Goal: Transaction & Acquisition: Purchase product/service

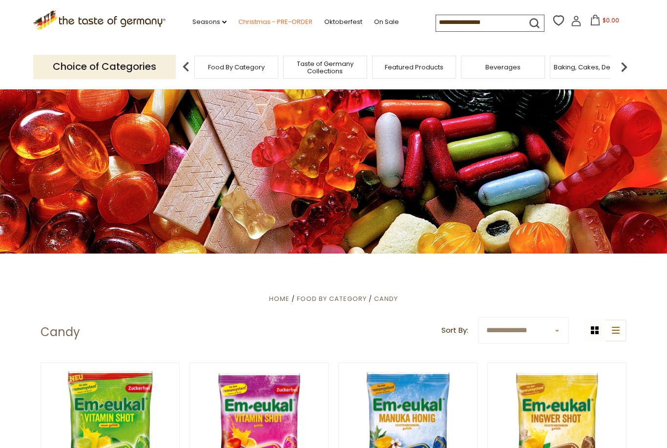
click at [238, 23] on link "Christmas - PRE-ORDER" at bounding box center [275, 22] width 74 height 11
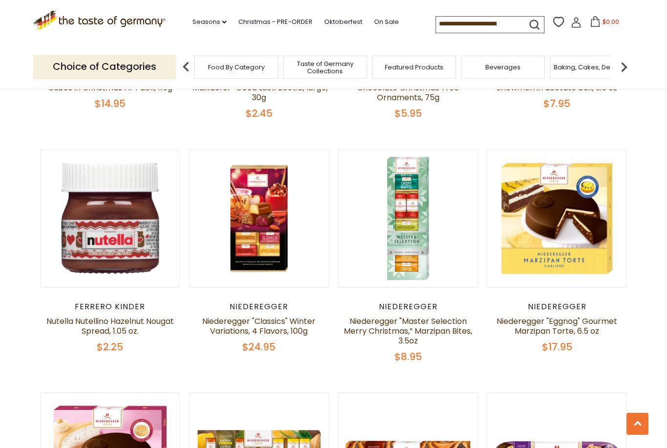
scroll to position [1911, 0]
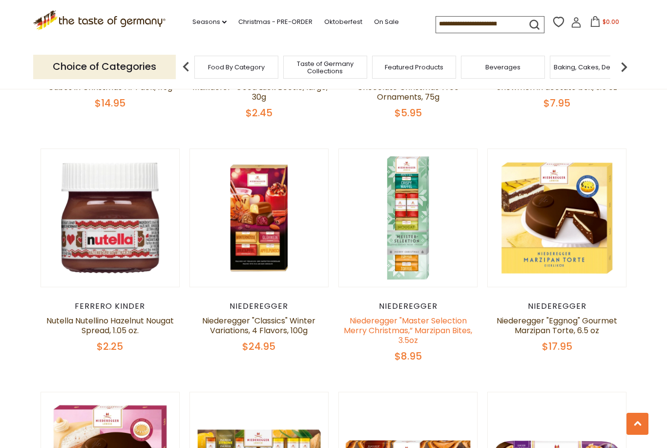
click at [463, 315] on link "Niederegger "Master Selection Merry Christmas,” Marzipan Bites, 3.5oz" at bounding box center [408, 330] width 128 height 31
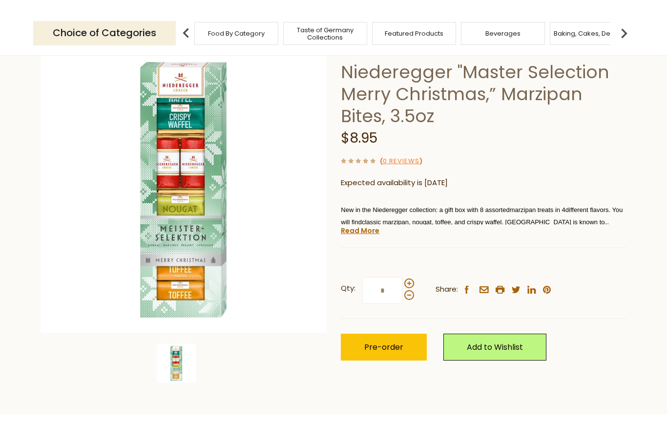
scroll to position [73, 0]
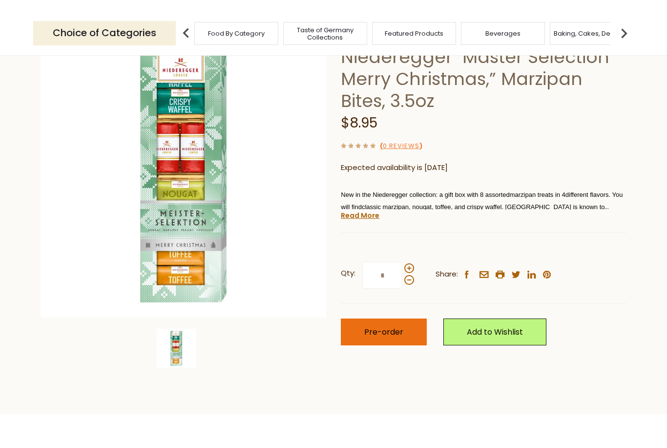
click at [411, 352] on button "Pre-order" at bounding box center [384, 365] width 86 height 27
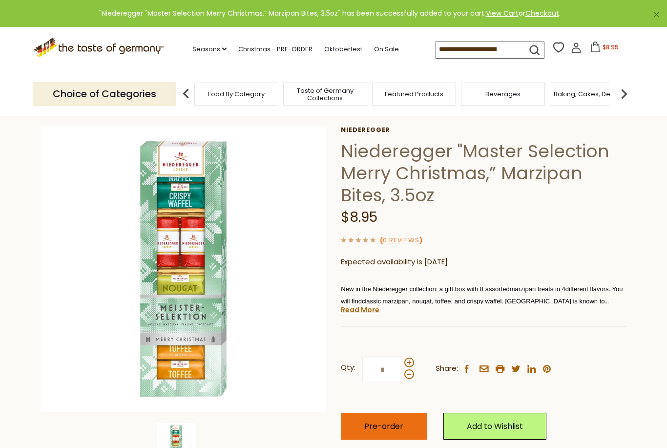
scroll to position [0, 0]
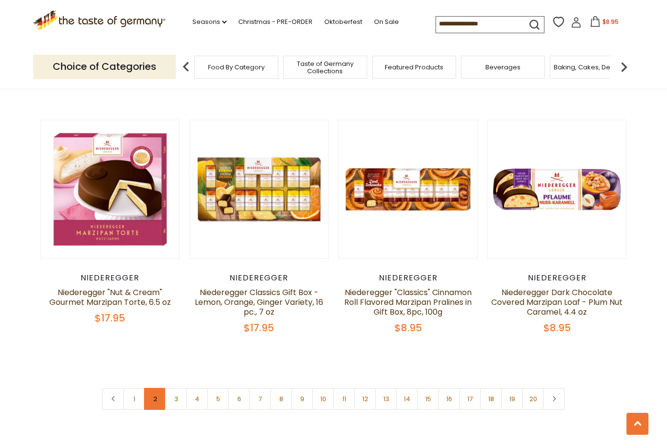
click at [158, 388] on link "2" at bounding box center [155, 399] width 22 height 22
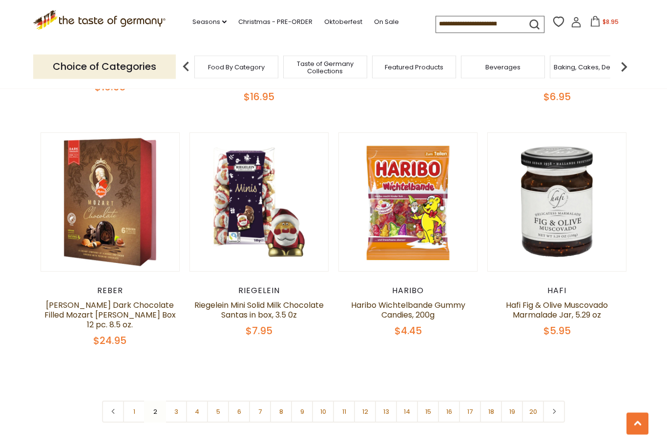
scroll to position [2189, 0]
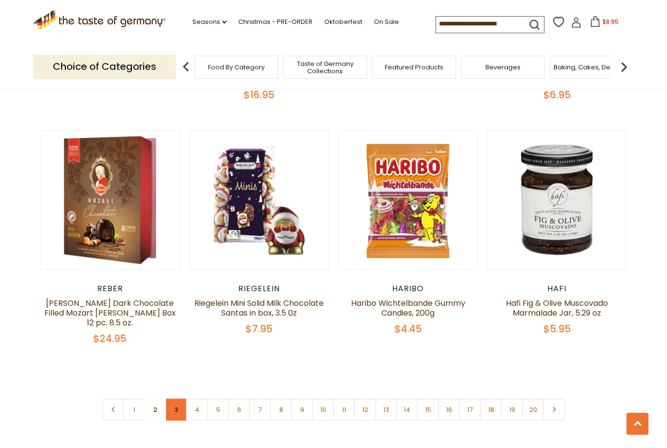
click at [179, 398] on link "3" at bounding box center [176, 409] width 22 height 22
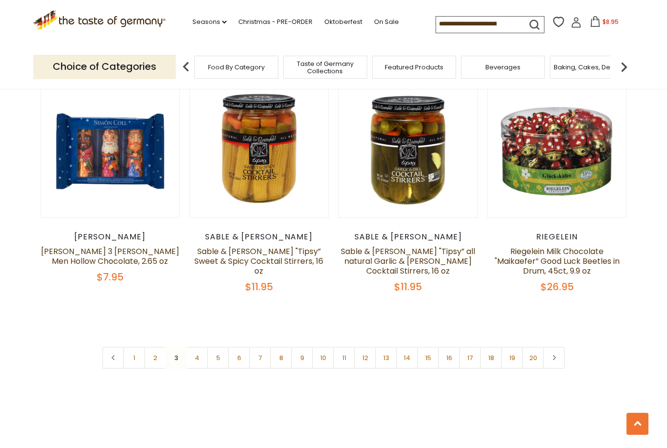
scroll to position [2219, 0]
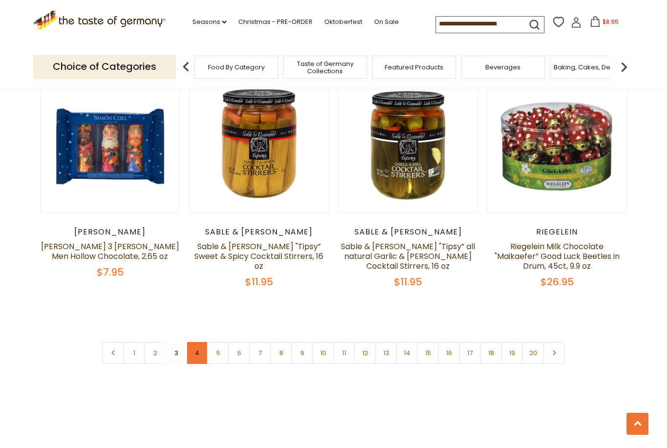
click at [197, 342] on link "4" at bounding box center [197, 353] width 22 height 22
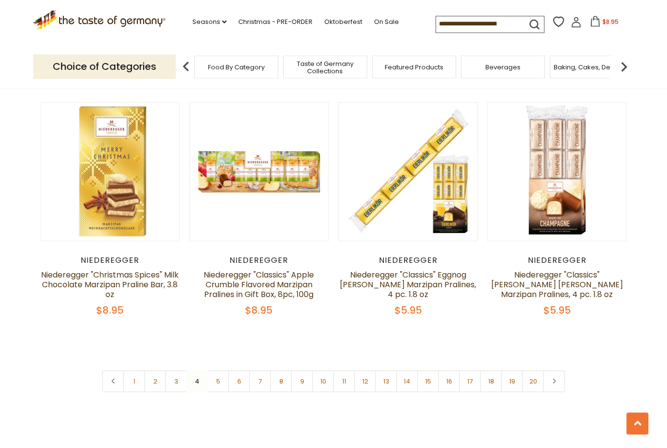
scroll to position [2210, 0]
click at [216, 370] on link "5" at bounding box center [218, 381] width 22 height 22
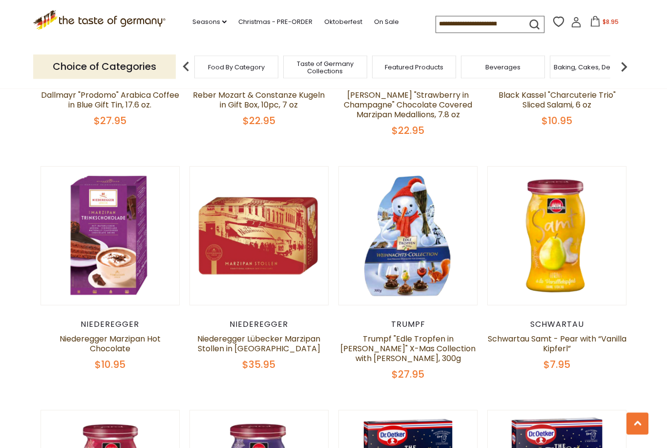
scroll to position [1648, 0]
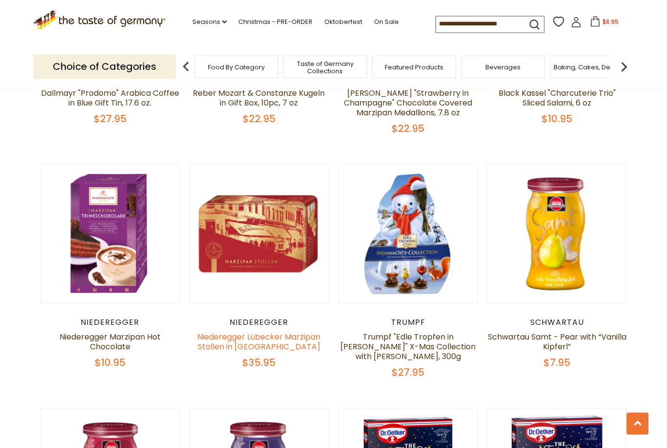
click at [231, 337] on link "Niederegger Lübecker Marzipan Stollen in [GEOGRAPHIC_DATA]" at bounding box center [258, 341] width 123 height 21
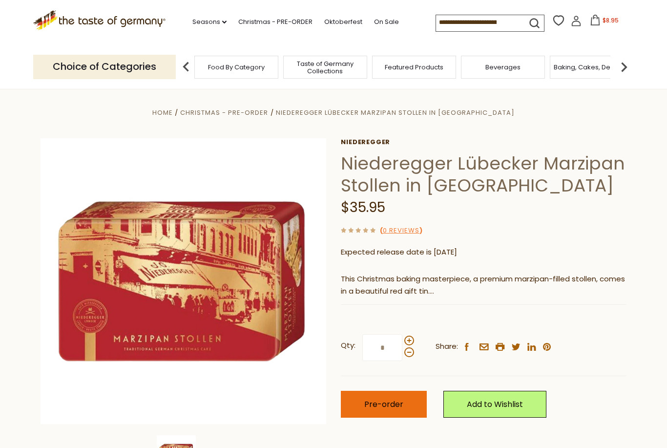
click at [411, 398] on button "Pre-order" at bounding box center [384, 404] width 86 height 27
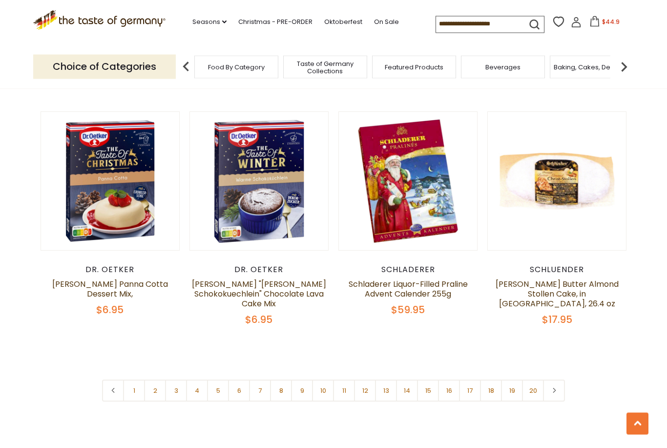
scroll to position [2188, 0]
click at [557, 383] on link at bounding box center [554, 390] width 22 height 22
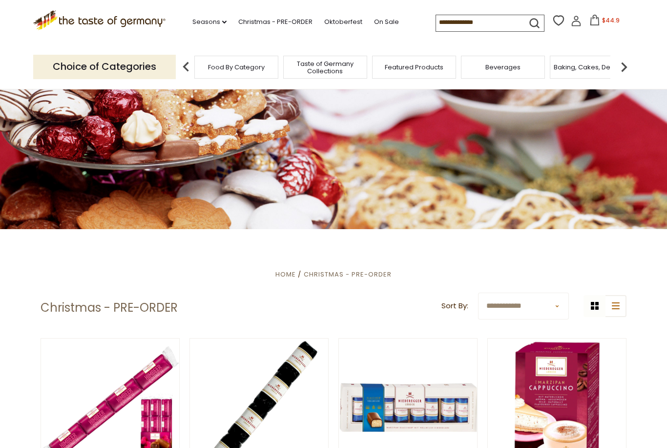
scroll to position [31, 0]
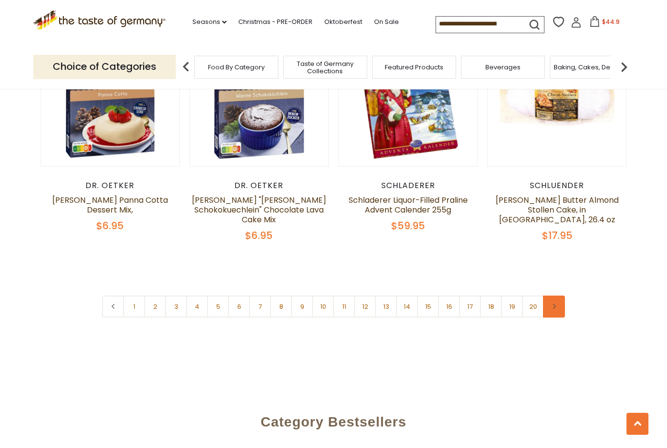
click at [555, 299] on link at bounding box center [554, 306] width 22 height 22
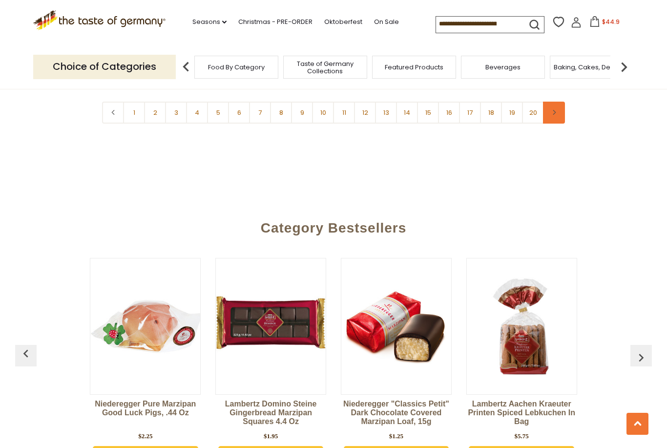
scroll to position [2469, 0]
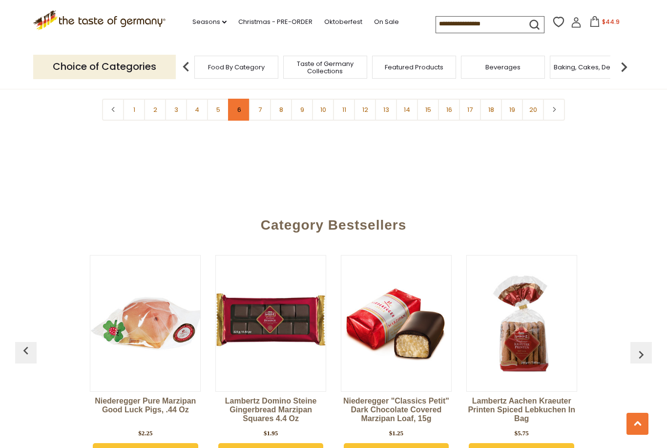
click at [247, 99] on link "6" at bounding box center [239, 110] width 22 height 22
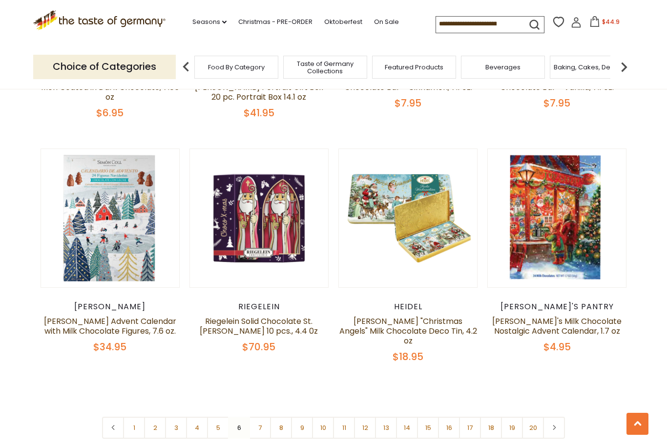
scroll to position [2157, 0]
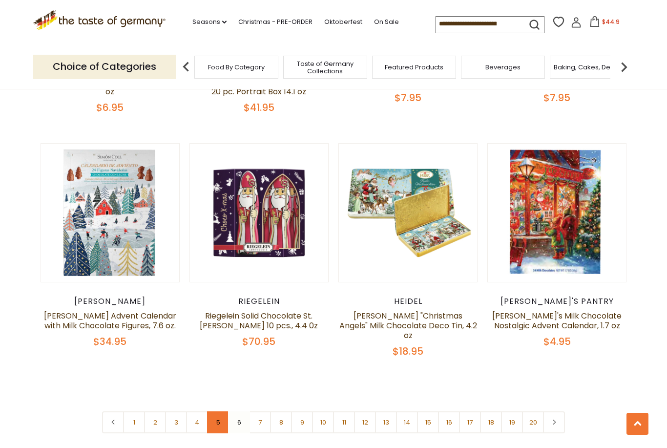
click at [219, 411] on link "5" at bounding box center [218, 422] width 22 height 22
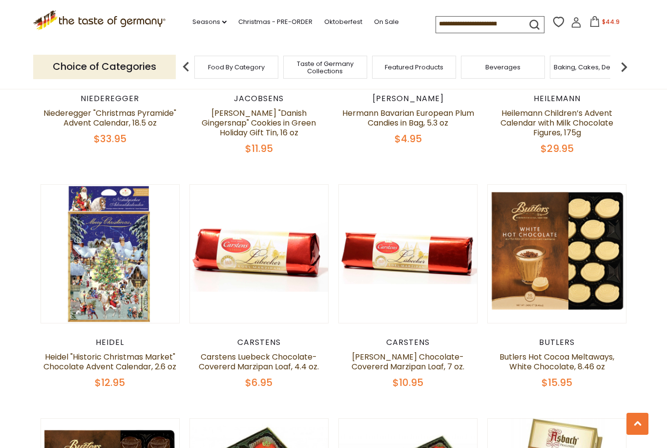
scroll to position [316, 0]
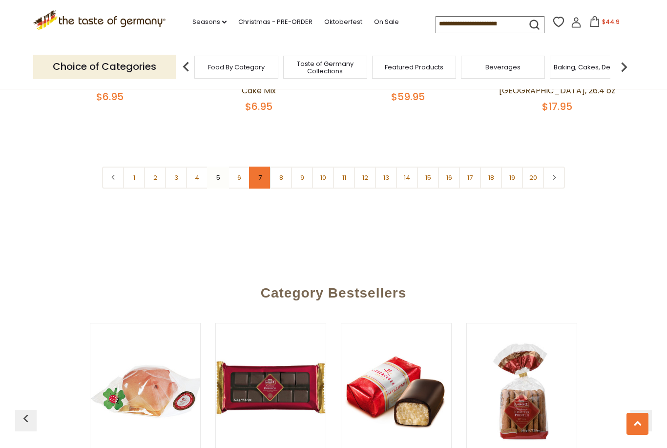
click at [263, 172] on link "7" at bounding box center [260, 177] width 22 height 22
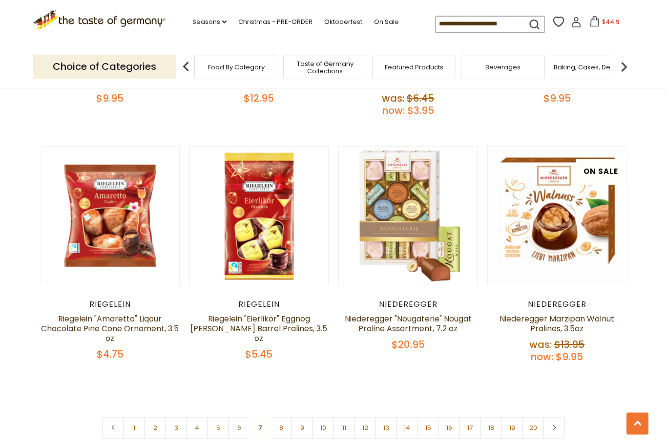
scroll to position [2166, 0]
click at [283, 416] on link "8" at bounding box center [281, 427] width 22 height 22
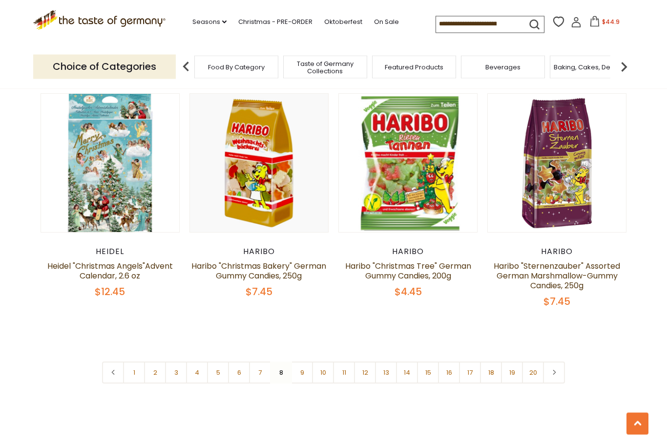
scroll to position [2187, 0]
click at [302, 361] on link "9" at bounding box center [302, 372] width 22 height 22
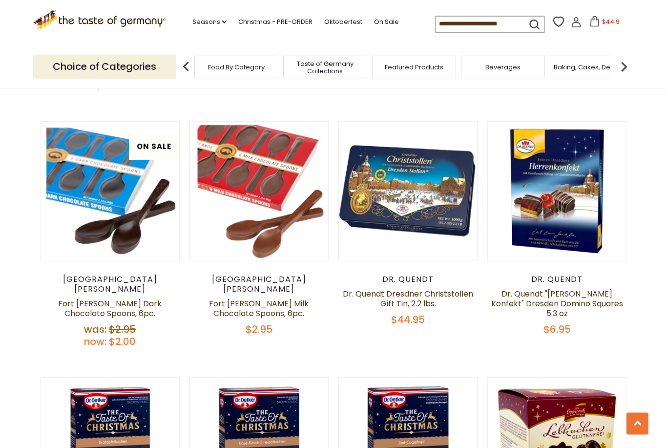
scroll to position [484, 0]
click at [460, 288] on link "Dr. Quendt Dresdner Christstollen Gift Tin, 2.2 lbs." at bounding box center [408, 298] width 130 height 21
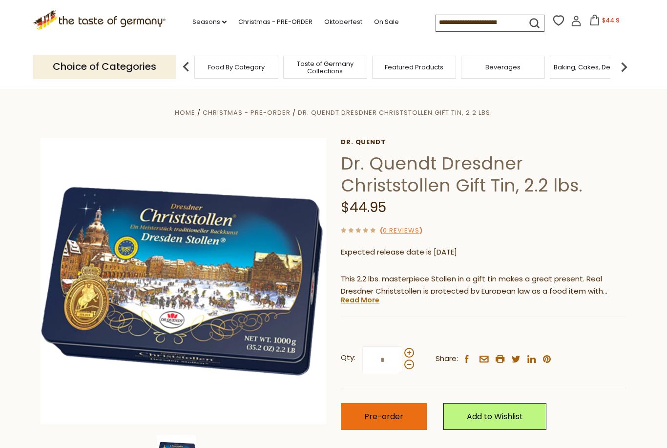
click at [412, 404] on button "Pre-order" at bounding box center [384, 416] width 86 height 27
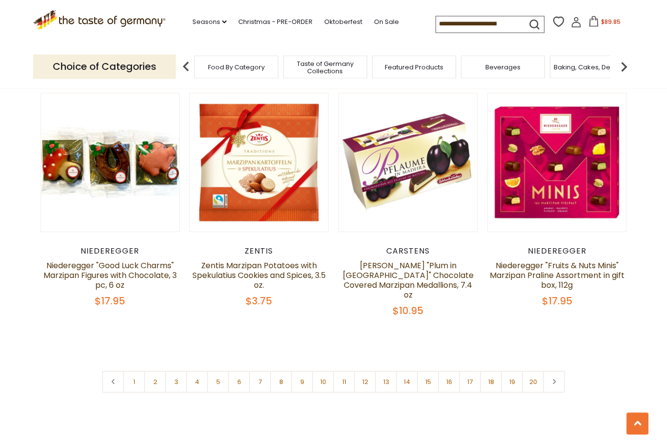
scroll to position [2251, 0]
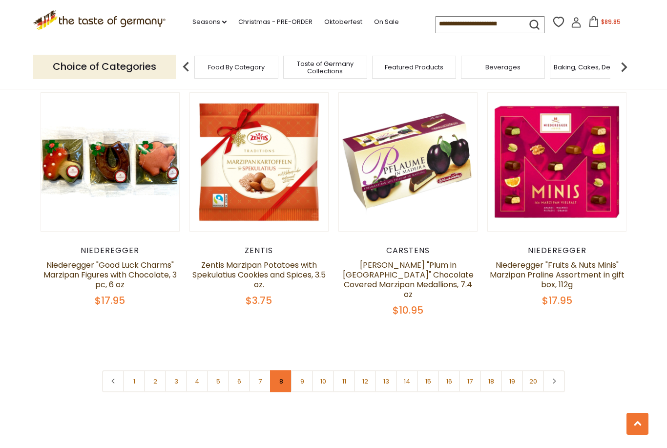
click at [284, 370] on link "8" at bounding box center [281, 381] width 22 height 22
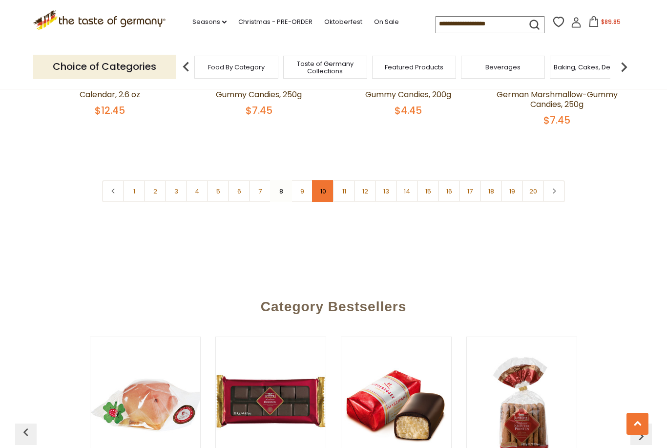
click at [328, 180] on link "10" at bounding box center [323, 191] width 22 height 22
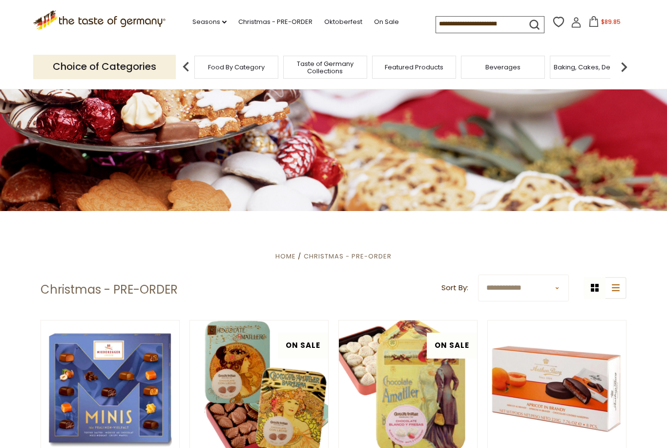
scroll to position [0, 0]
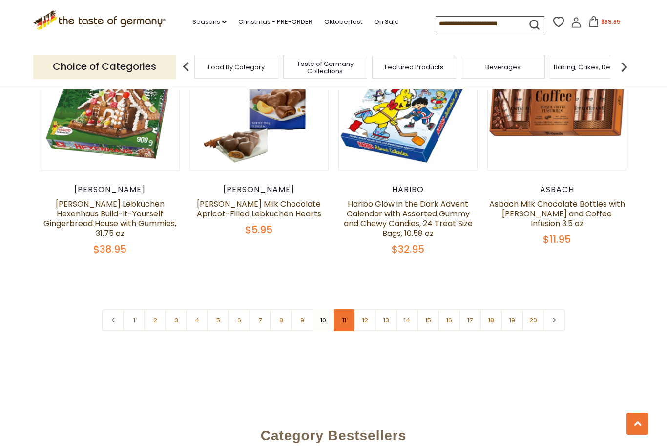
click at [349, 309] on link "11" at bounding box center [344, 320] width 22 height 22
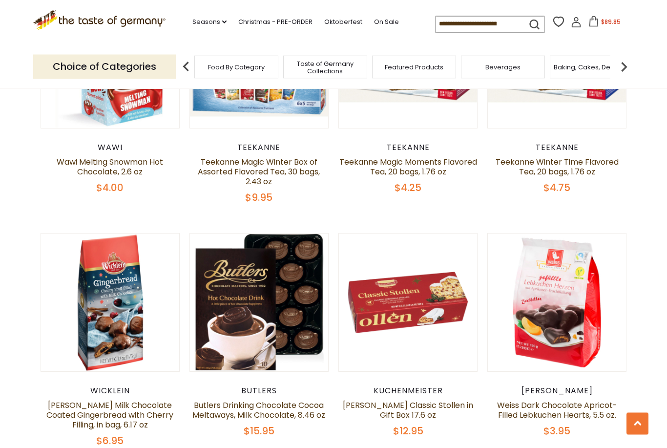
scroll to position [862, 0]
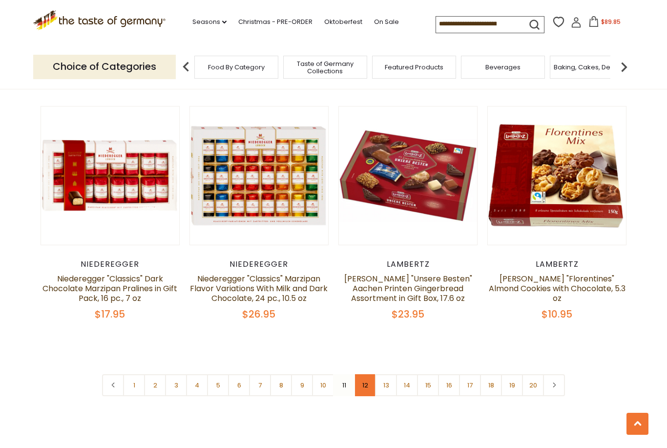
click at [367, 377] on link "12" at bounding box center [365, 385] width 22 height 22
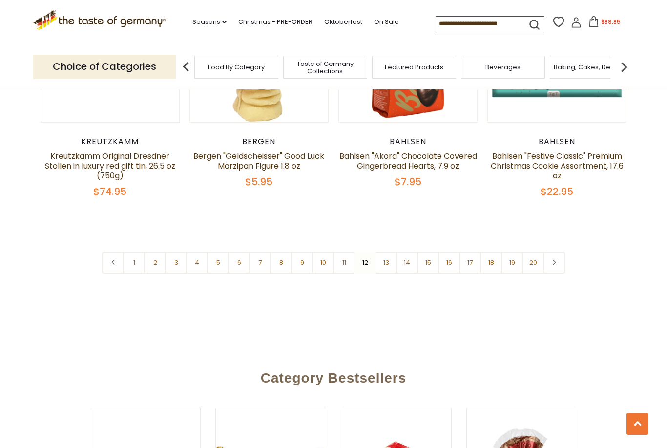
scroll to position [2329, 0]
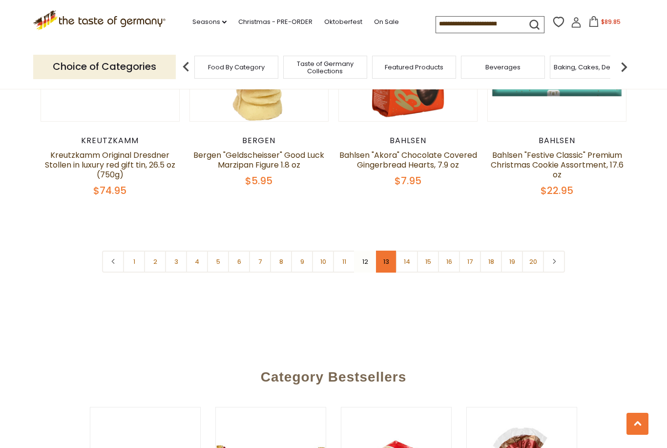
click at [382, 250] on link "13" at bounding box center [386, 261] width 22 height 22
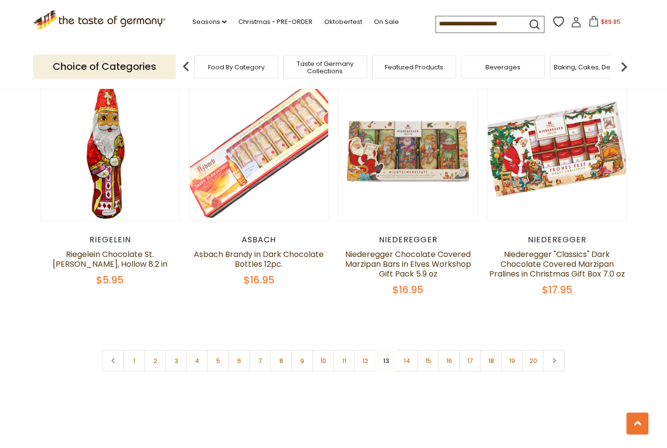
scroll to position [2241, 0]
click at [411, 350] on link "14" at bounding box center [407, 360] width 22 height 22
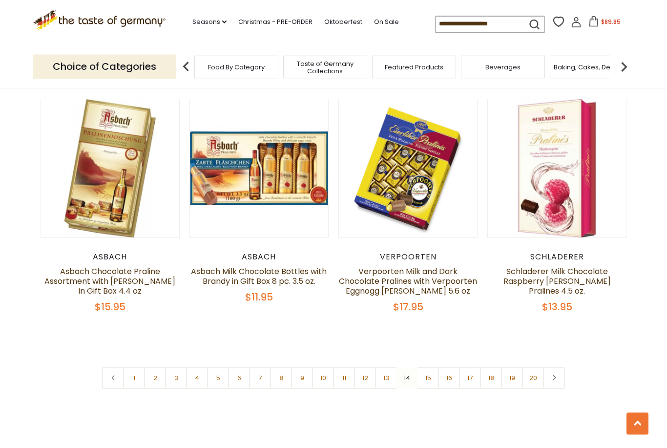
scroll to position [2211, 0]
click at [432, 369] on link "15" at bounding box center [428, 377] width 22 height 22
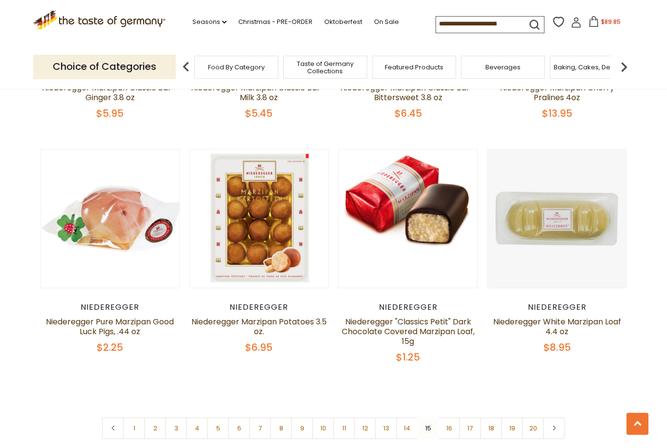
scroll to position [2204, 0]
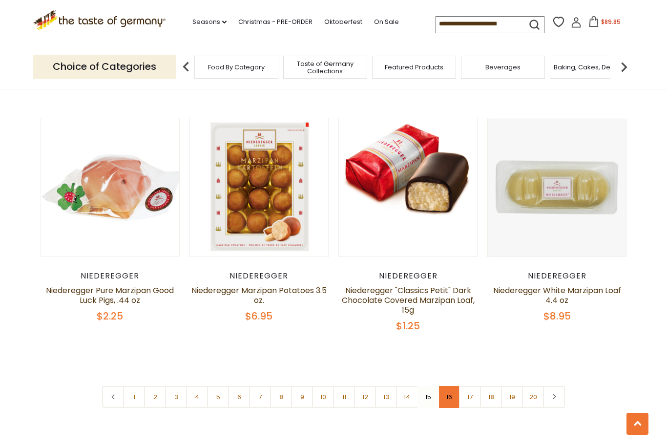
click at [452, 386] on link "16" at bounding box center [449, 397] width 22 height 22
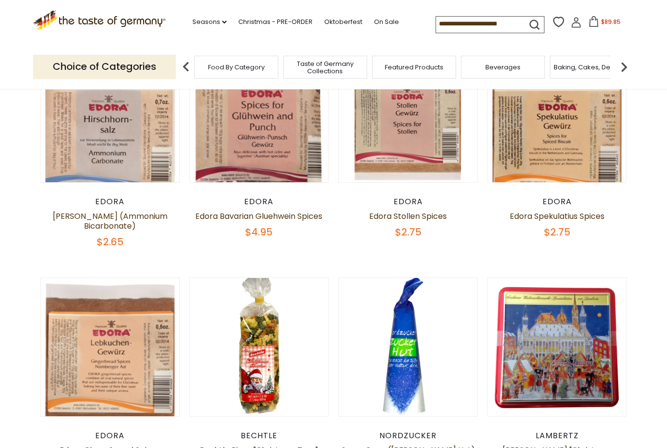
scroll to position [316, 0]
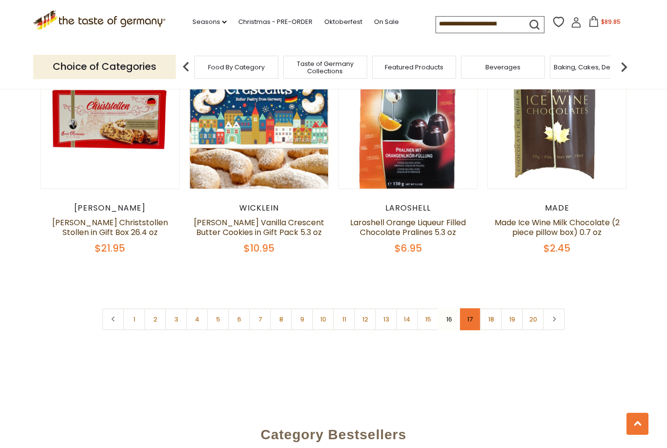
click at [474, 308] on link "17" at bounding box center [470, 319] width 22 height 22
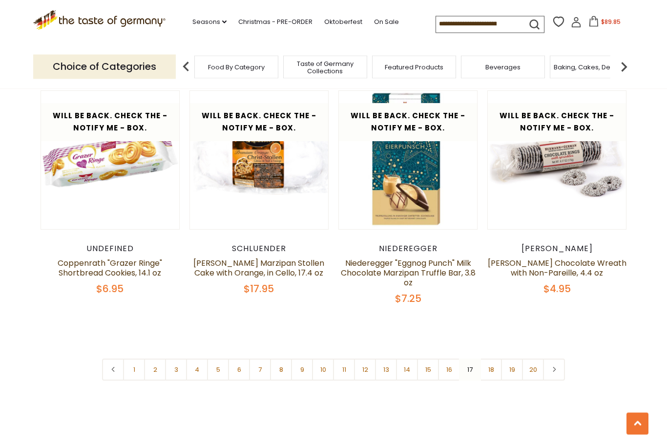
scroll to position [2224, 0]
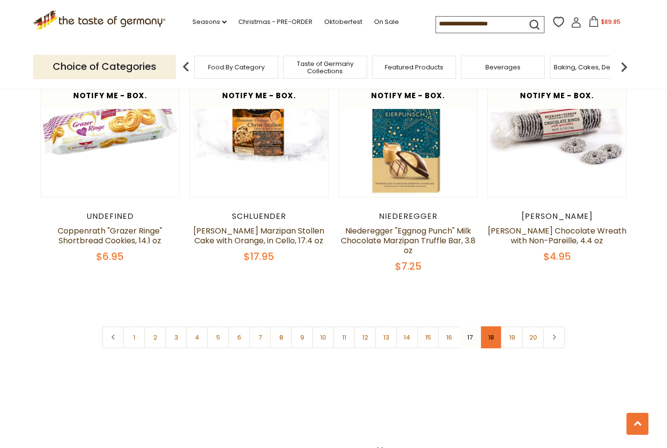
click at [495, 326] on link "18" at bounding box center [491, 337] width 22 height 22
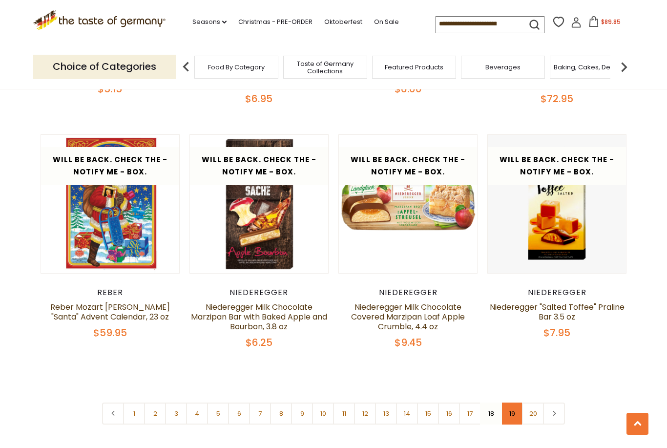
click at [515, 402] on link "19" at bounding box center [512, 413] width 22 height 22
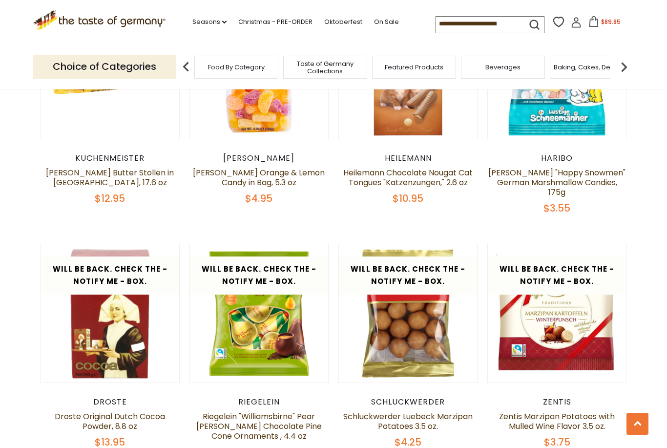
scroll to position [316, 0]
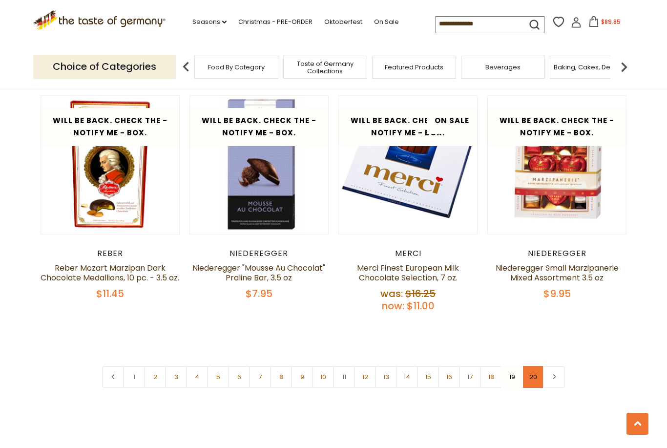
click at [537, 366] on link "20" at bounding box center [533, 377] width 22 height 22
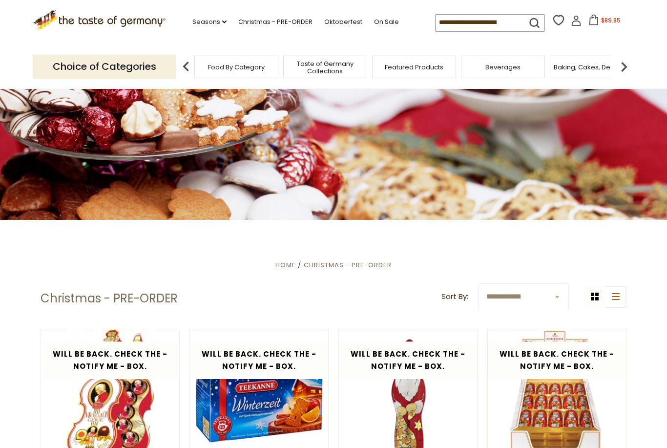
scroll to position [25, 0]
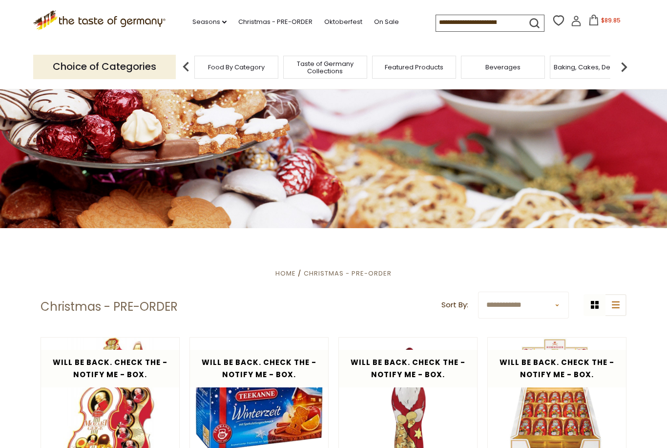
click at [601, 16] on span "$89.85" at bounding box center [611, 20] width 20 height 8
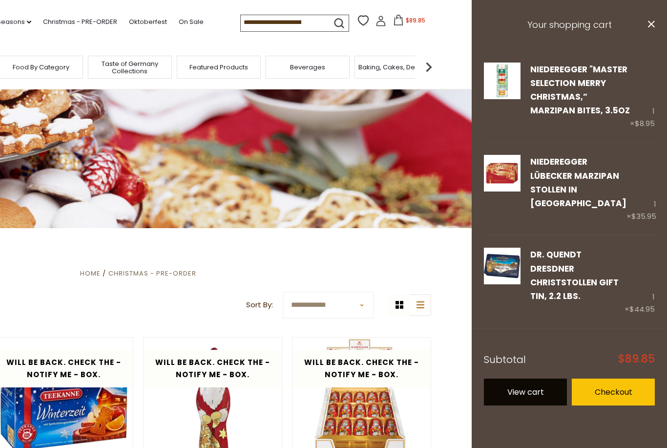
click at [539, 378] on link "View cart" at bounding box center [525, 391] width 83 height 27
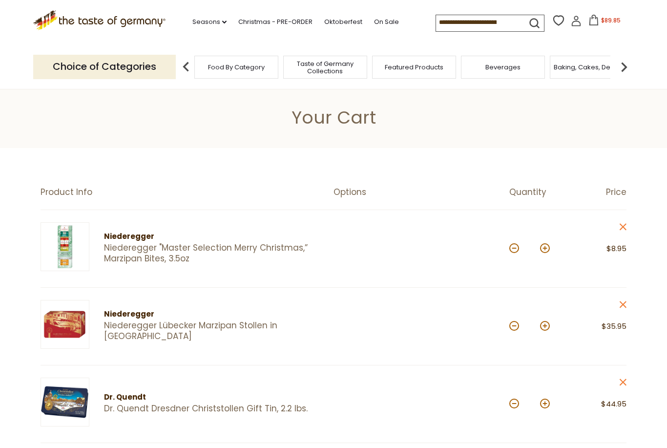
click at [238, 13] on li "Christmas - PRE-ORDER" at bounding box center [280, 20] width 84 height 15
click at [238, 25] on link "Christmas - PRE-ORDER" at bounding box center [275, 22] width 74 height 11
